Goal: Information Seeking & Learning: Learn about a topic

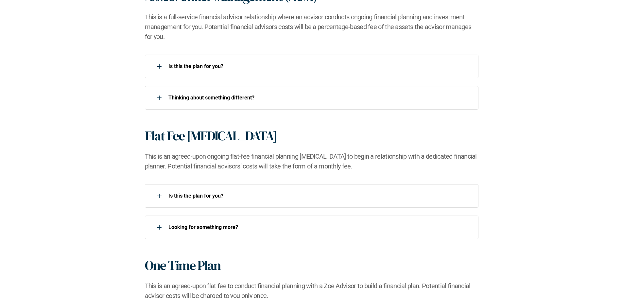
scroll to position [523, 0]
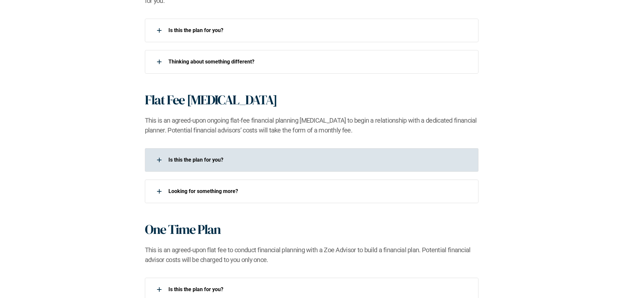
click at [159, 158] on icon at bounding box center [159, 160] width 1 height 5
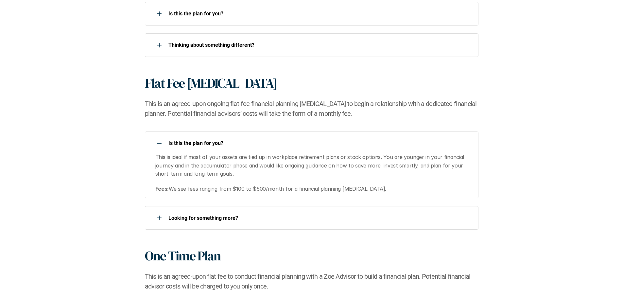
scroll to position [556, 0]
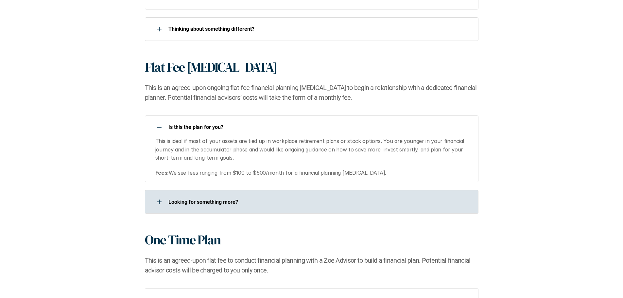
click at [157, 195] on div at bounding box center [159, 201] width 13 height 13
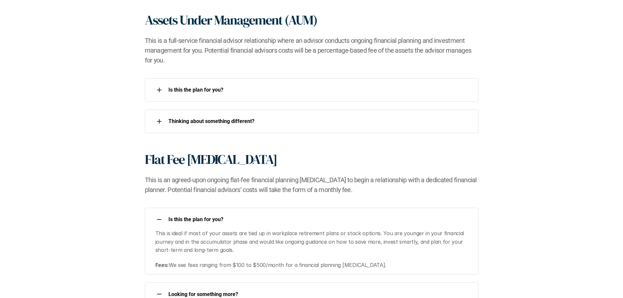
scroll to position [425, 0]
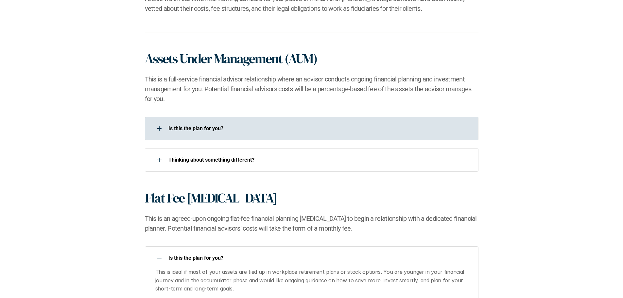
click at [160, 122] on div at bounding box center [159, 128] width 13 height 13
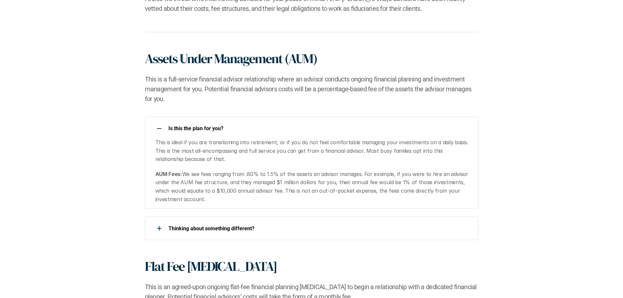
scroll to position [458, 0]
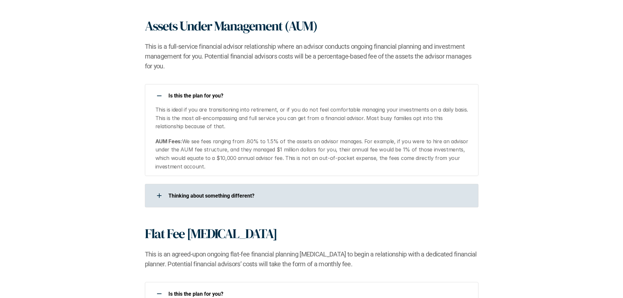
click at [156, 189] on div at bounding box center [159, 195] width 13 height 13
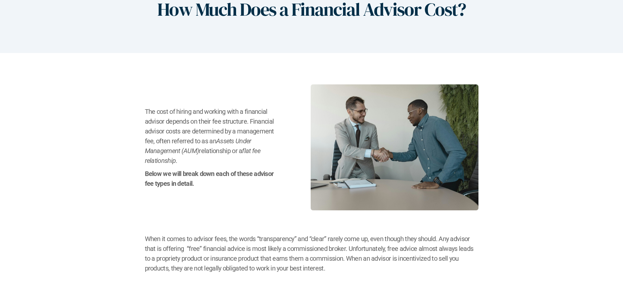
scroll to position [0, 0]
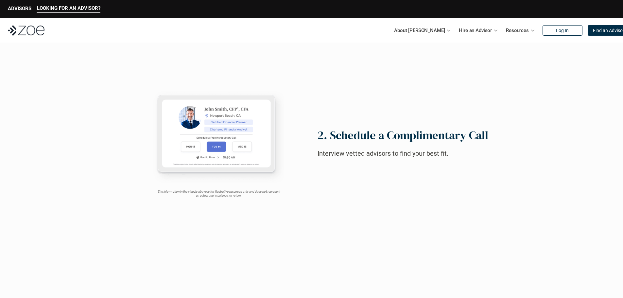
scroll to position [458, 0]
